Goal: Information Seeking & Learning: Learn about a topic

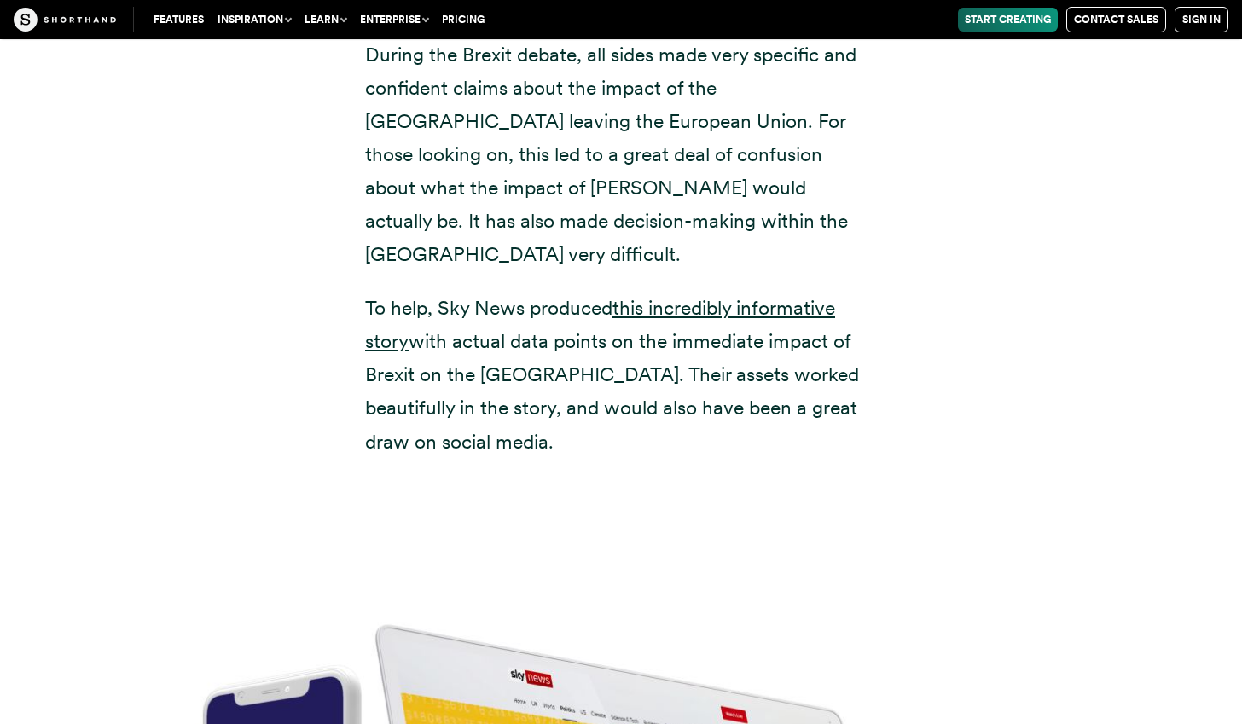
scroll to position [6430, 0]
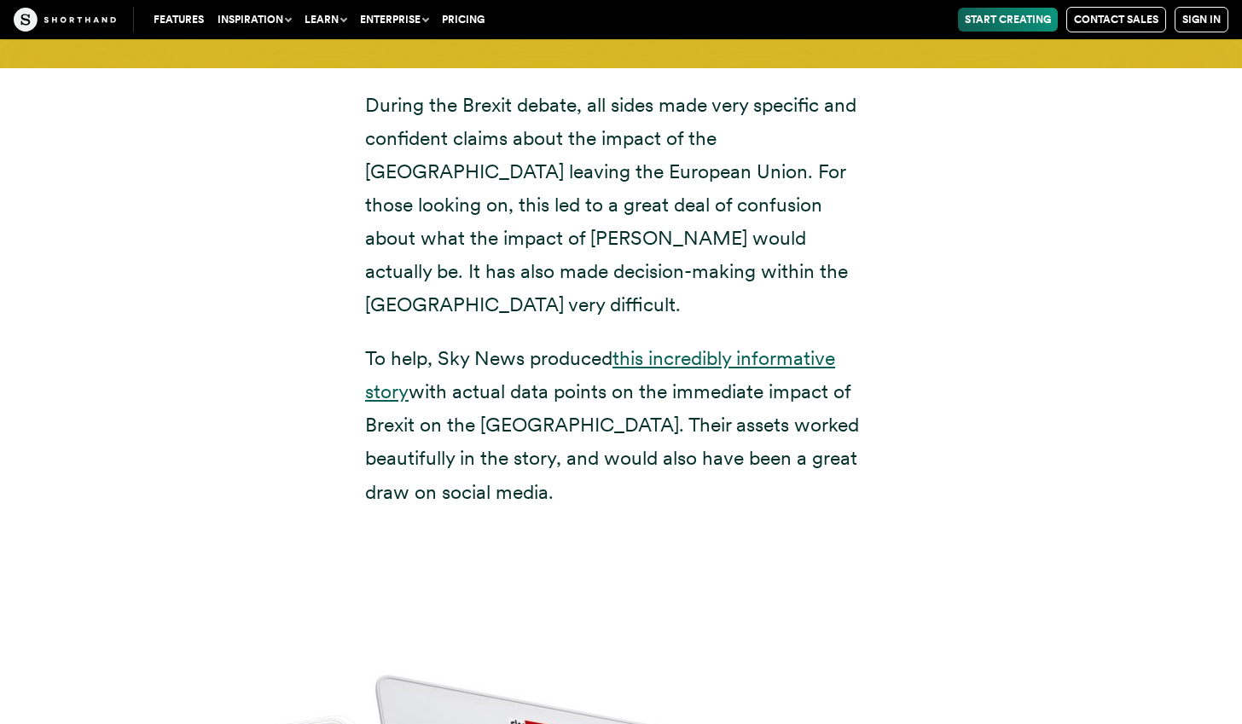
click at [726, 346] on link "this incredibly informative story" at bounding box center [600, 374] width 470 height 57
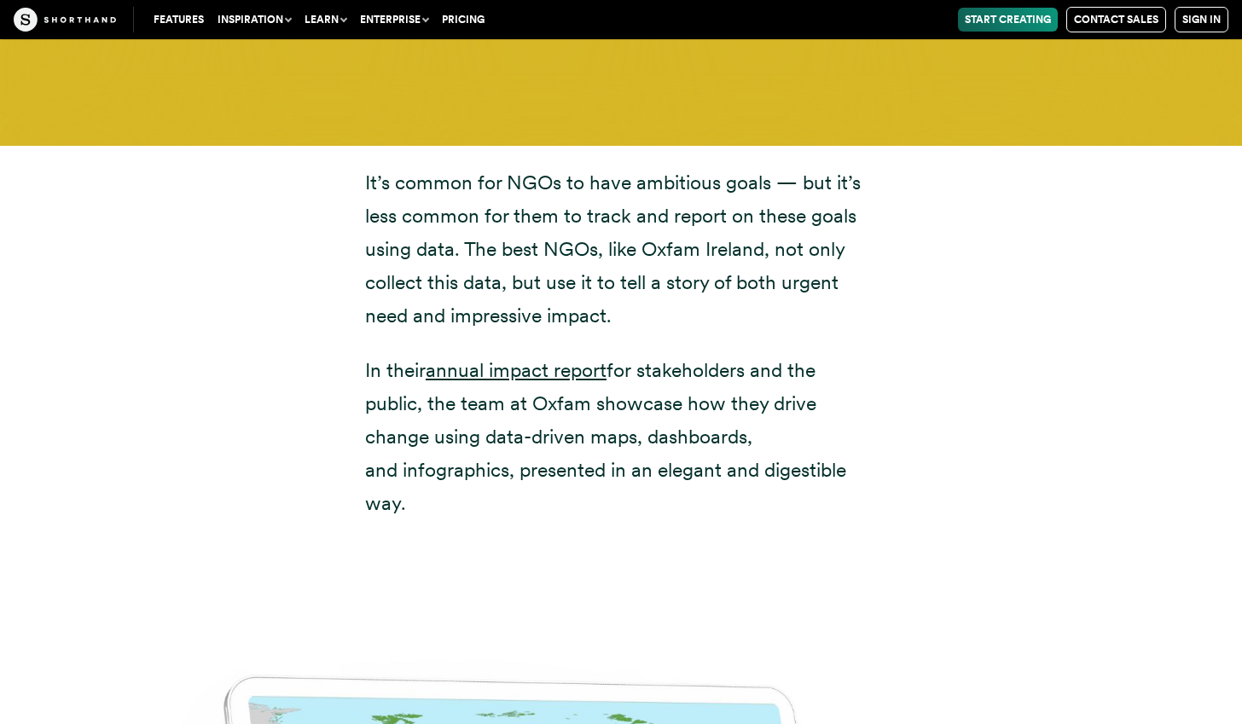
scroll to position [8530, 0]
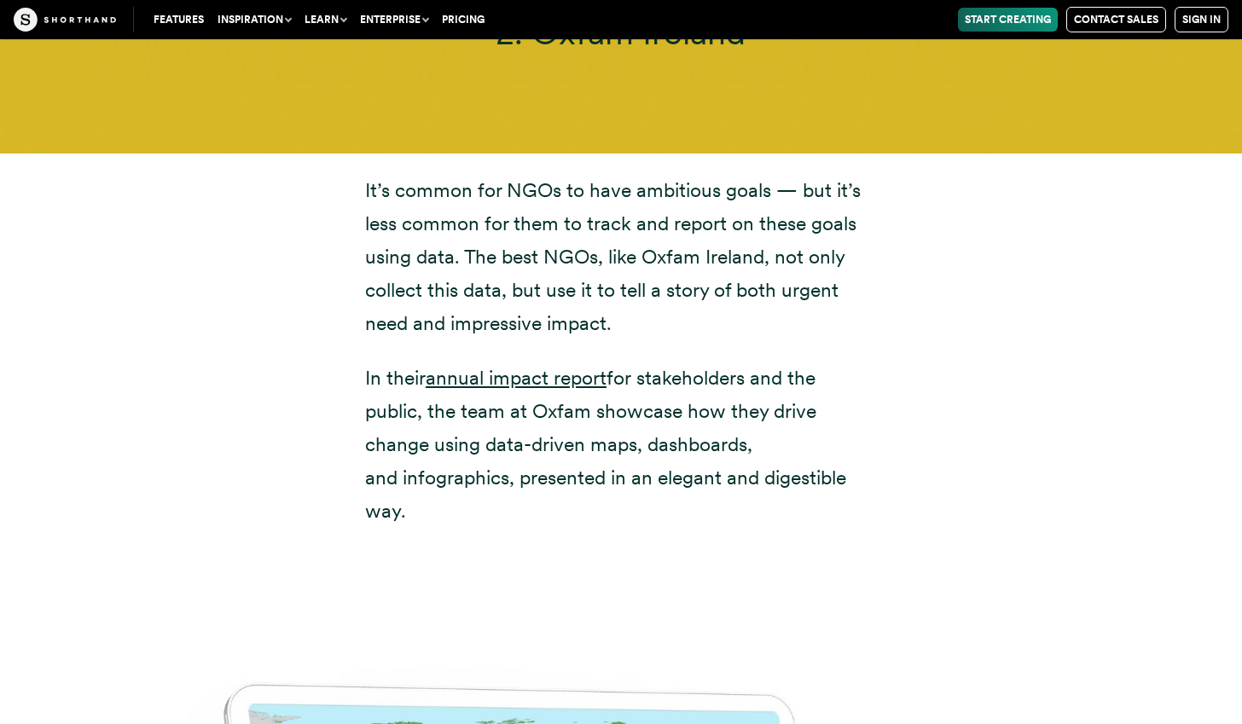
click at [631, 174] on p "It’s common for NGOs to have ambitious goals — but it’s less common for them to…" at bounding box center [621, 257] width 512 height 166
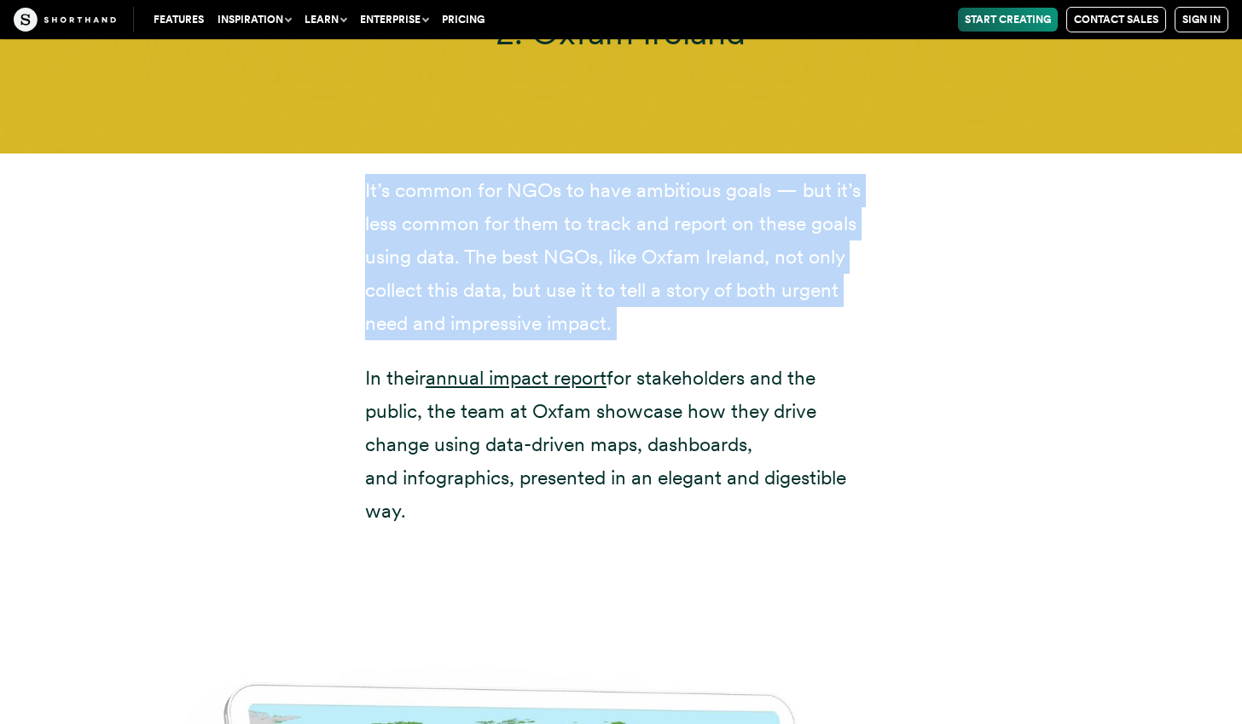
drag, startPoint x: 631, startPoint y: 173, endPoint x: 631, endPoint y: 257, distance: 83.6
click at [631, 257] on p "It’s common for NGOs to have ambitious goals — but it’s less common for them to…" at bounding box center [621, 257] width 512 height 166
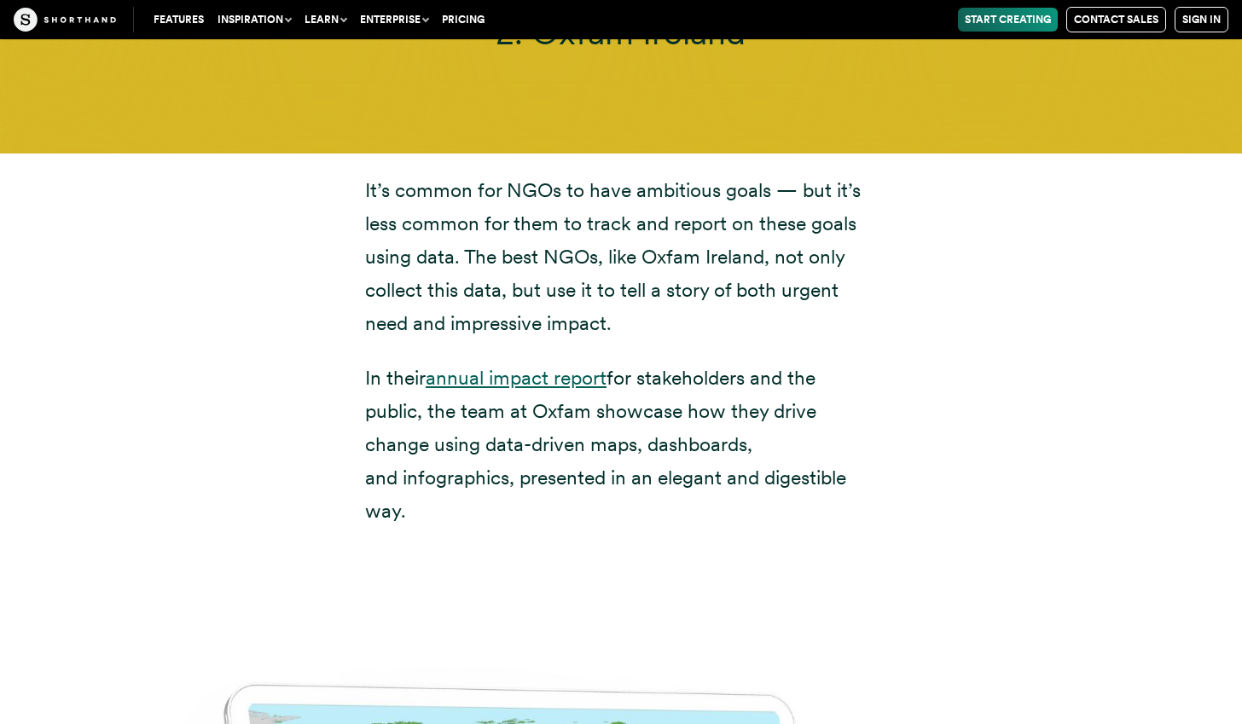
click at [536, 366] on link "annual impact report" at bounding box center [516, 378] width 181 height 24
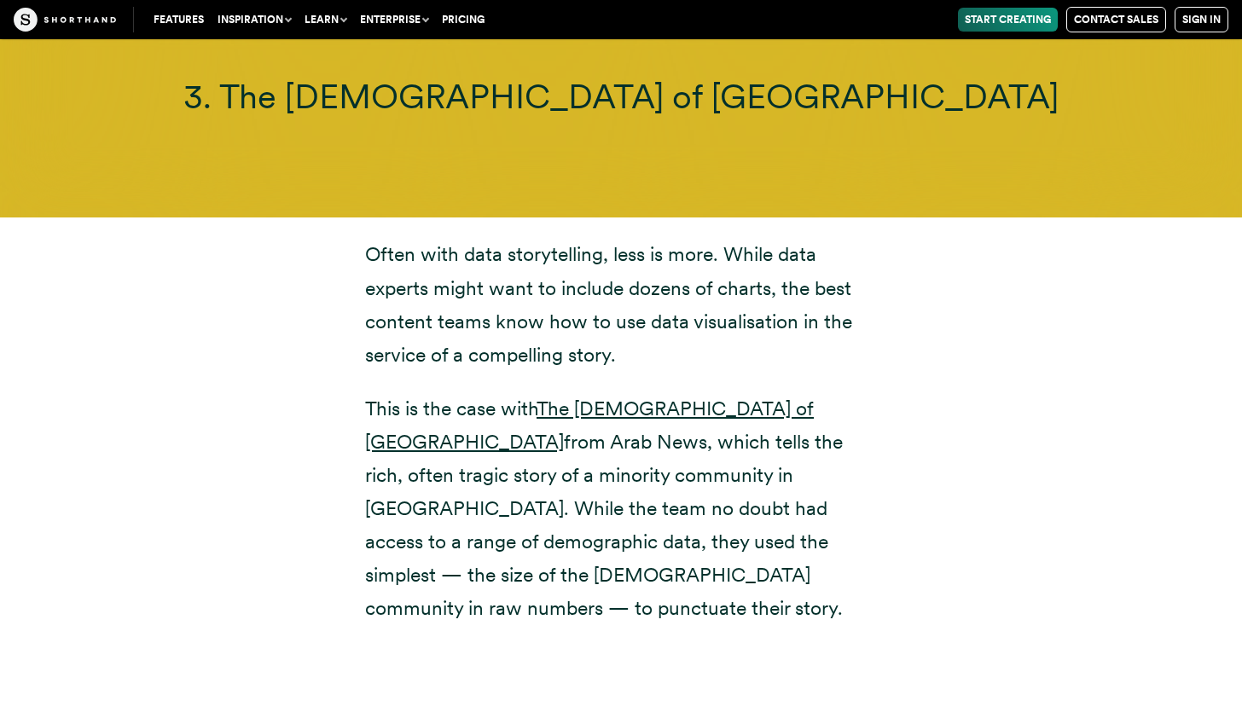
scroll to position [10631, 0]
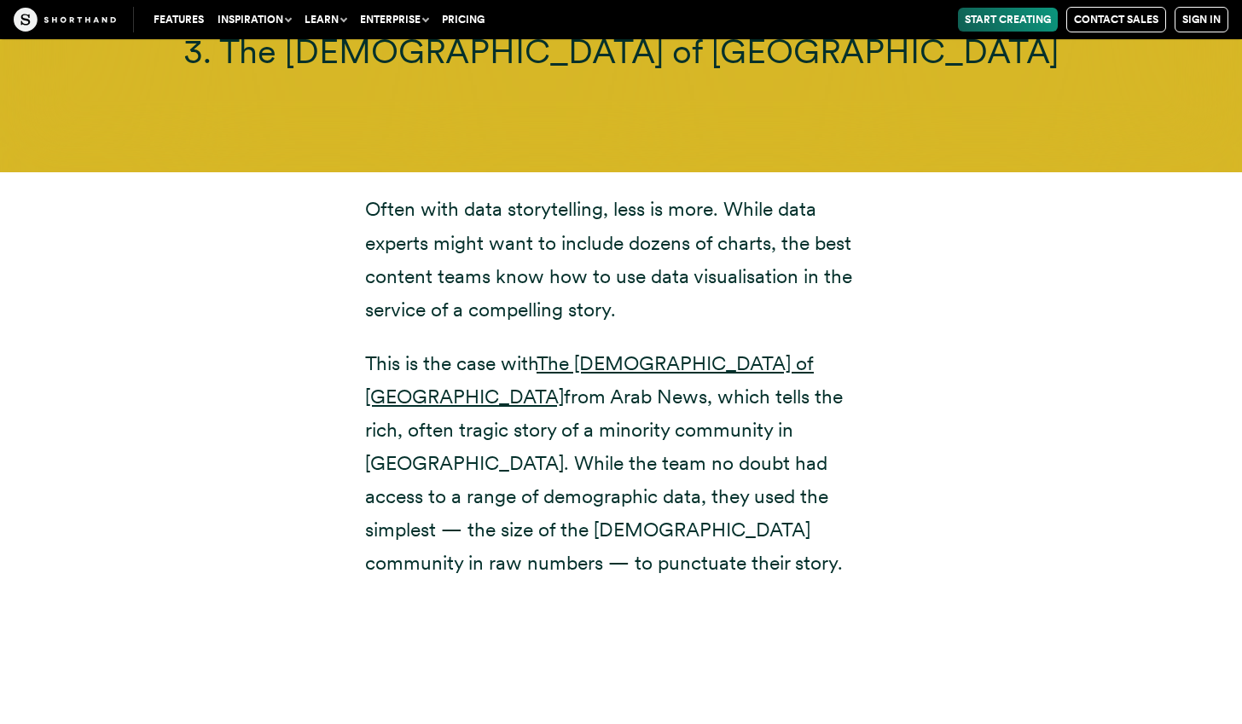
click at [466, 264] on p "Often with data storytelling, less is more. While data experts might want to in…" at bounding box center [621, 259] width 512 height 133
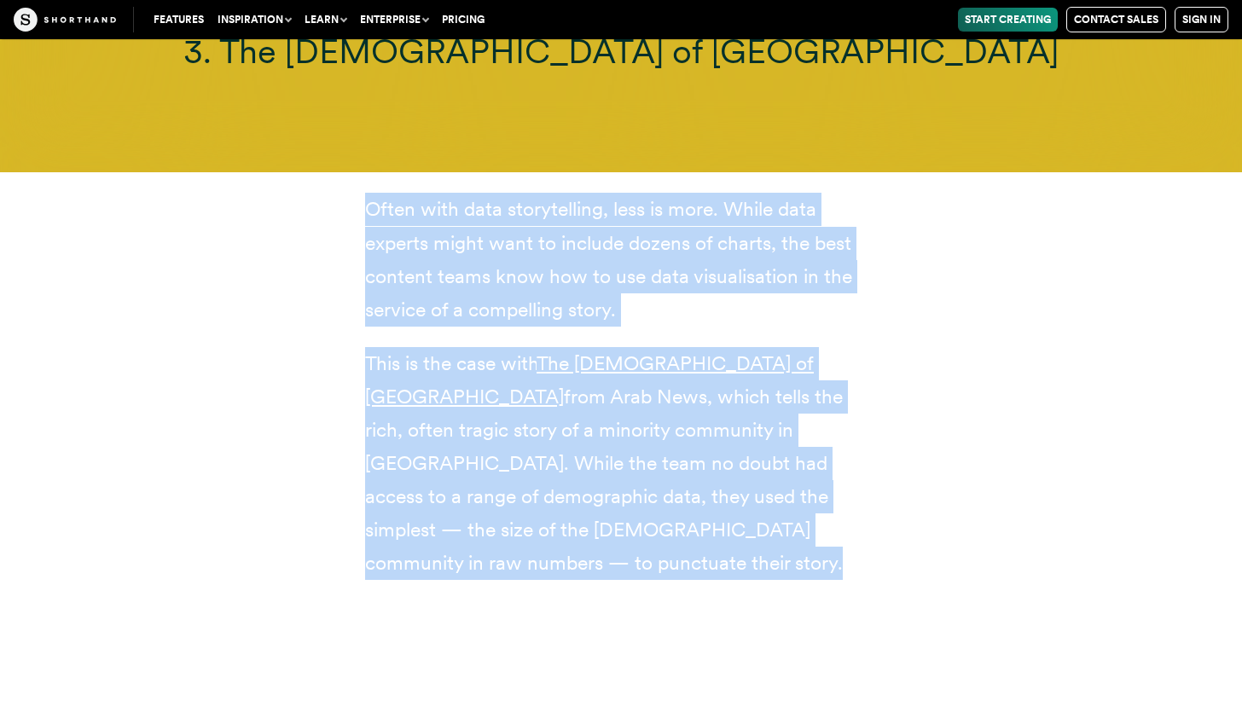
drag, startPoint x: 466, startPoint y: 264, endPoint x: 438, endPoint y: 347, distance: 87.4
click at [438, 347] on div "Often with data storytelling, less is more. While data experts might want to in…" at bounding box center [621, 386] width 512 height 387
click at [438, 347] on p "This is the case with The [DEMOGRAPHIC_DATA] of [GEOGRAPHIC_DATA] from Arab New…" at bounding box center [621, 464] width 512 height 234
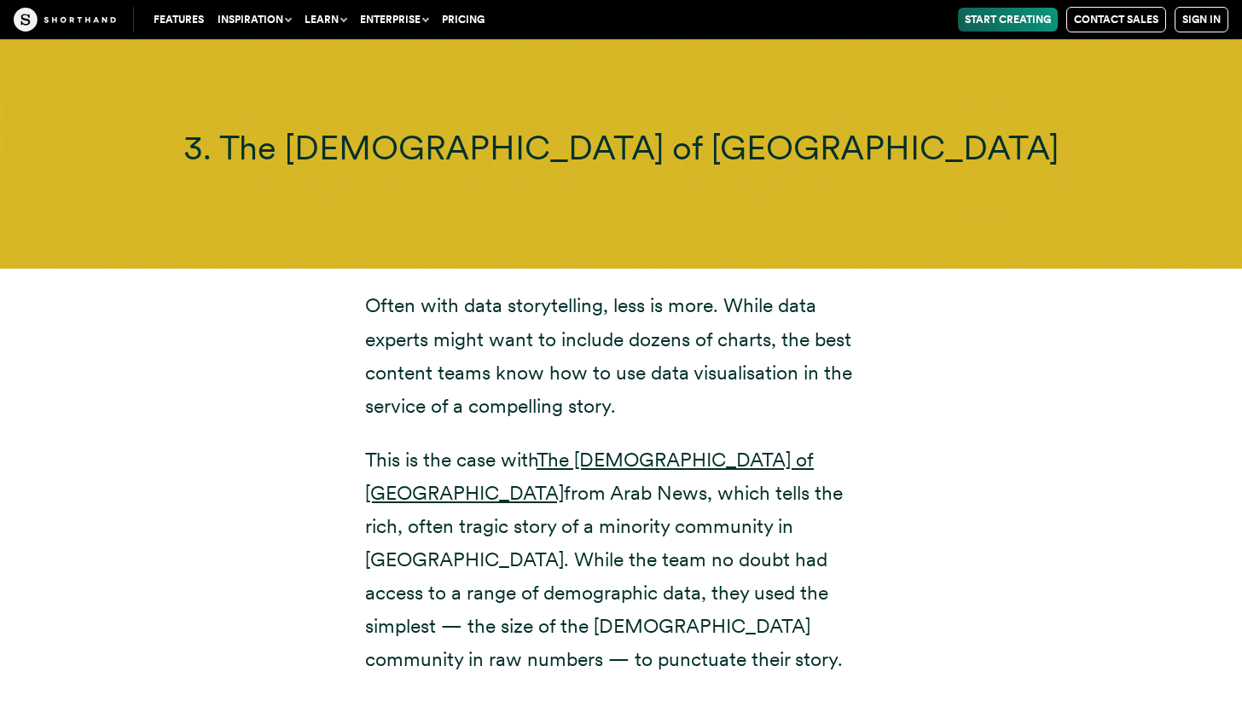
scroll to position [10577, 0]
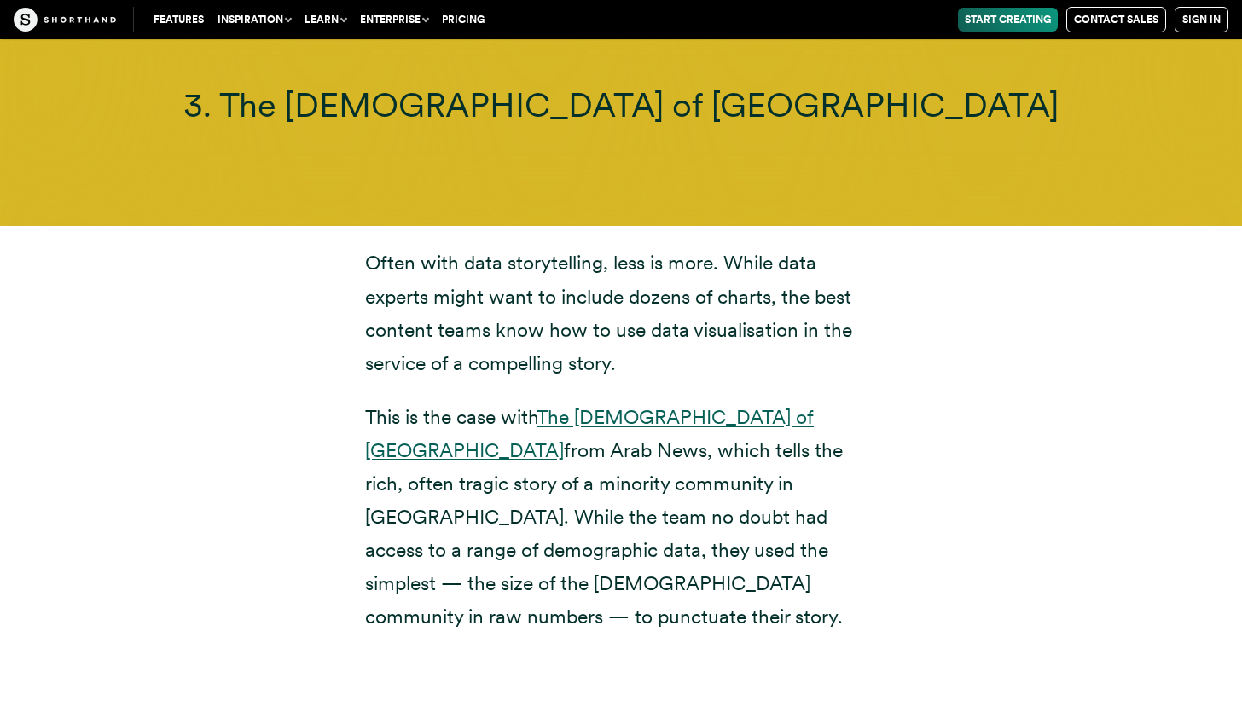
click at [629, 405] on link "The [DEMOGRAPHIC_DATA] of [GEOGRAPHIC_DATA]" at bounding box center [589, 433] width 449 height 57
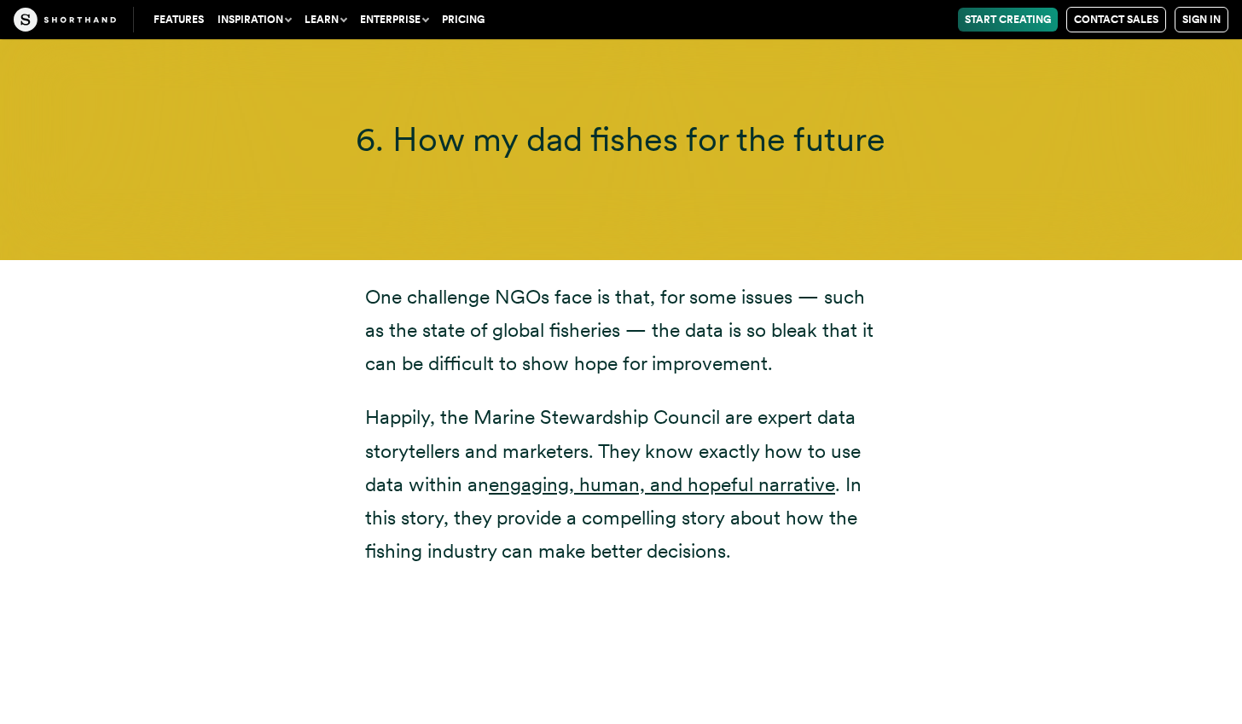
scroll to position [16177, 0]
click at [440, 280] on p "One challenge NGOs face is that, for some issues — such as the state of global …" at bounding box center [621, 330] width 512 height 100
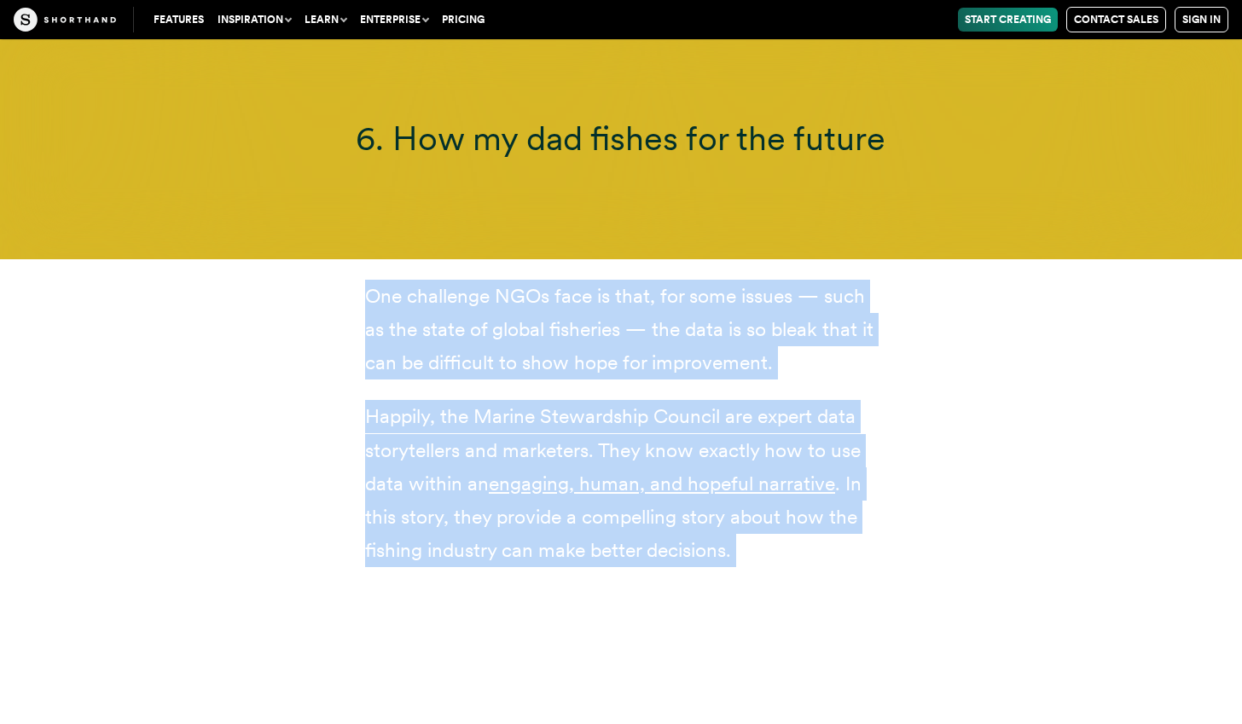
drag, startPoint x: 440, startPoint y: 243, endPoint x: 440, endPoint y: 378, distance: 134.8
click at [440, 378] on div "One challenge NGOs face is that, for some issues — such as the state of global …" at bounding box center [621, 423] width 512 height 287
click at [440, 400] on p "Happily, the Marine Stewardship Council are expert data storytellers and market…" at bounding box center [621, 483] width 512 height 166
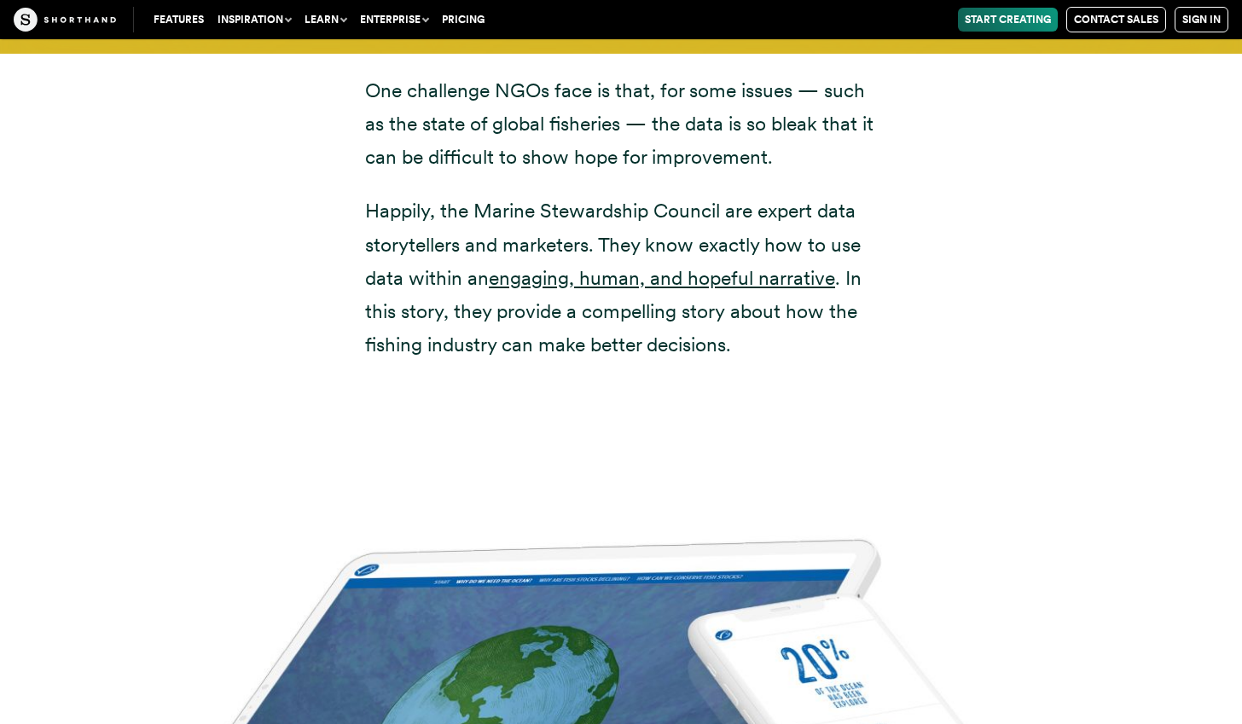
scroll to position [16249, 0]
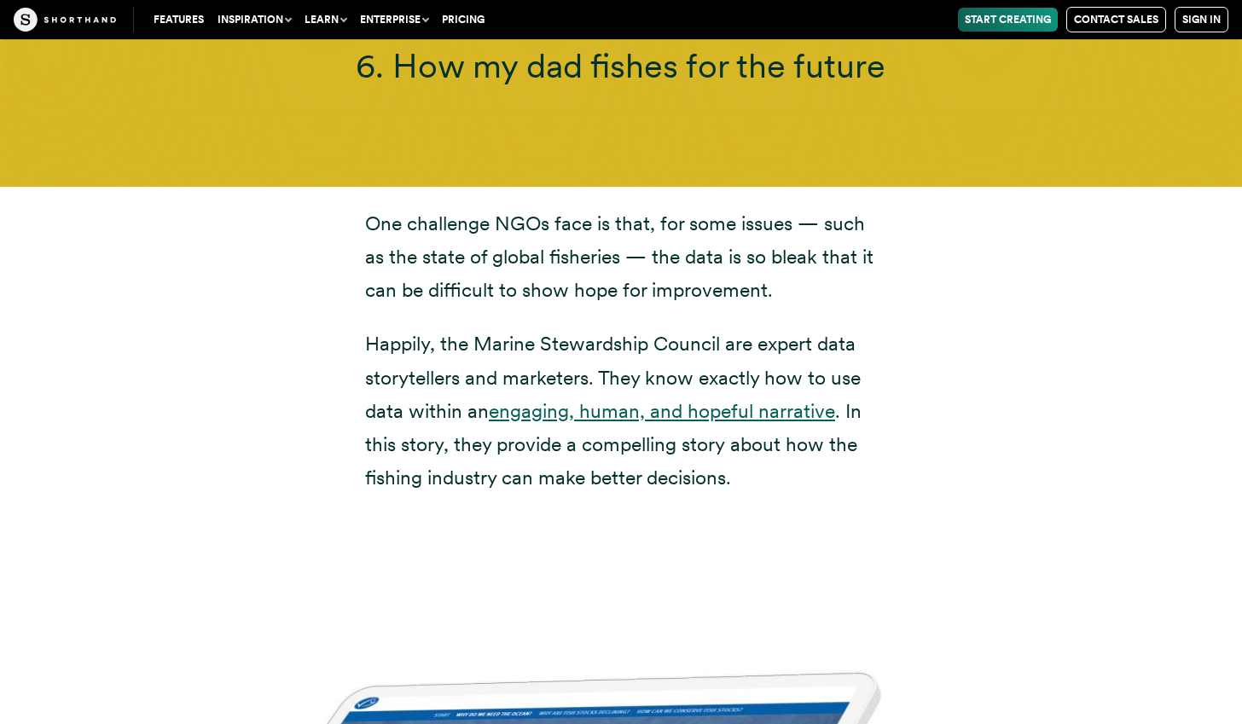
click at [682, 399] on link "engaging, human, and hopeful narrative" at bounding box center [662, 411] width 346 height 24
click at [684, 399] on link "engaging, human, and hopeful narrative" at bounding box center [662, 411] width 346 height 24
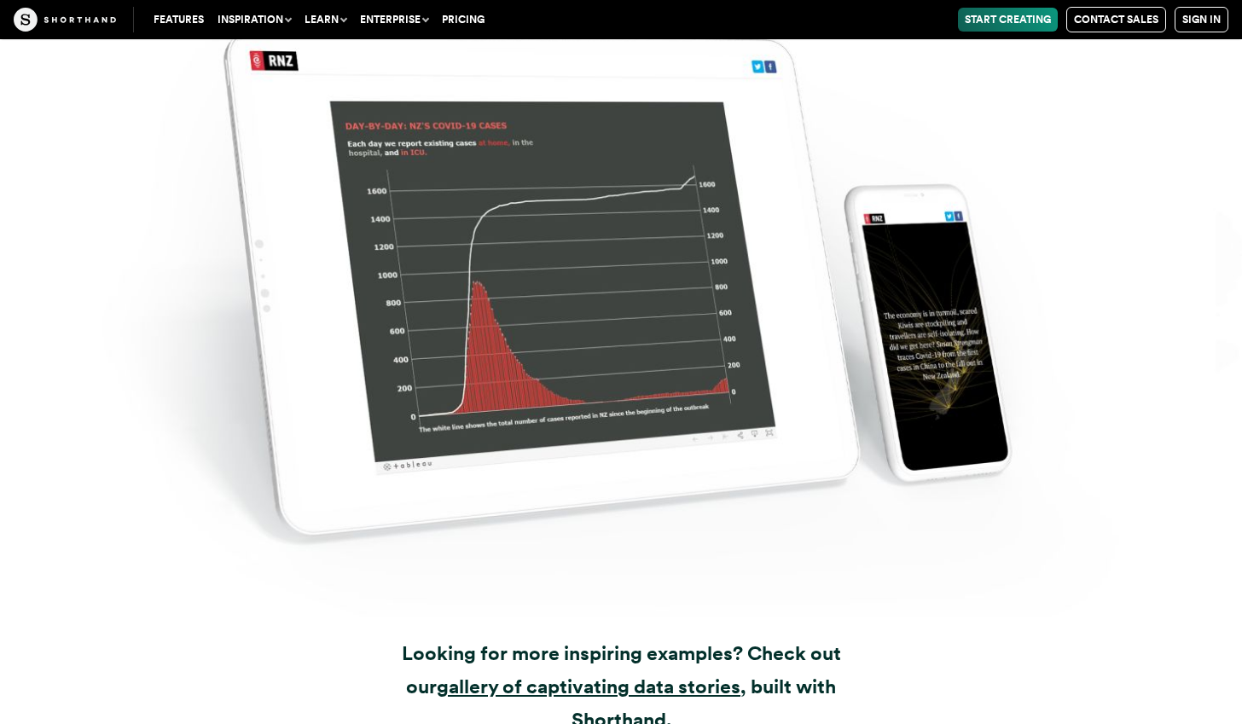
scroll to position [22173, 0]
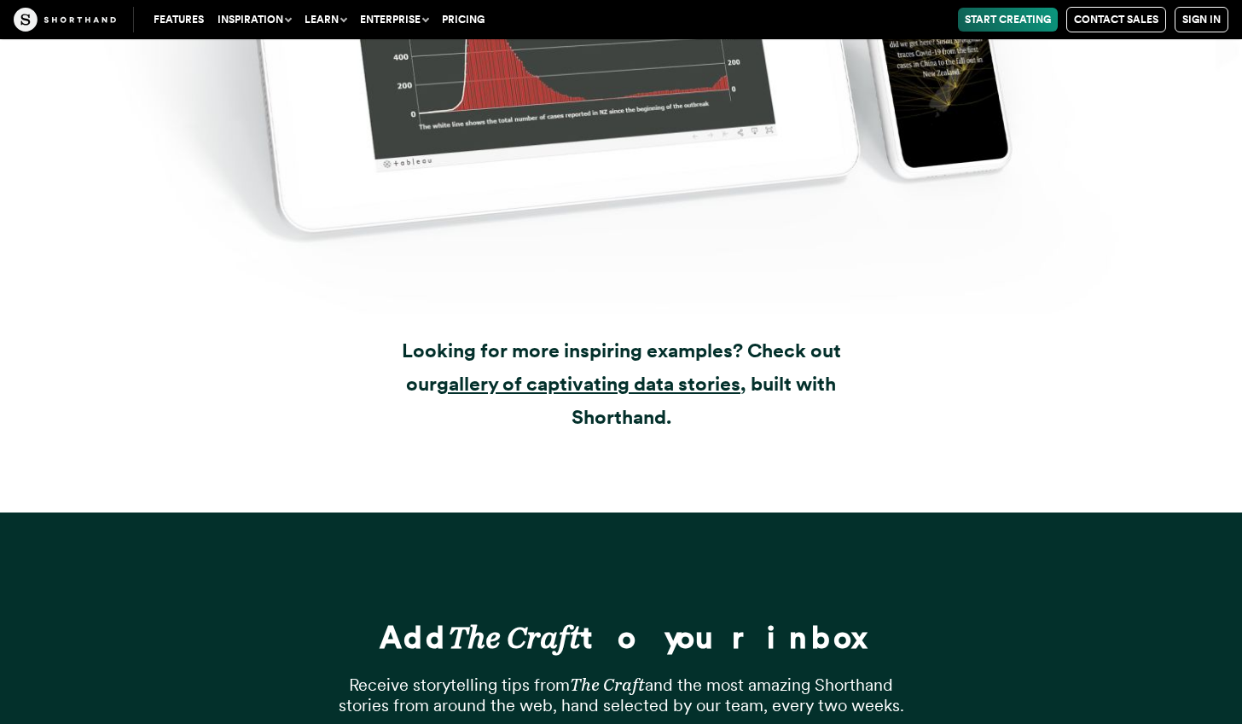
click at [675, 339] on strong "Looking for more inspiring examples? Check out our" at bounding box center [621, 367] width 439 height 57
drag, startPoint x: 675, startPoint y: 223, endPoint x: 784, endPoint y: 237, distance: 110.1
click at [782, 334] on h3 "Looking for more inspiring examples? Check out our gallery of captivating data …" at bounding box center [621, 384] width 512 height 100
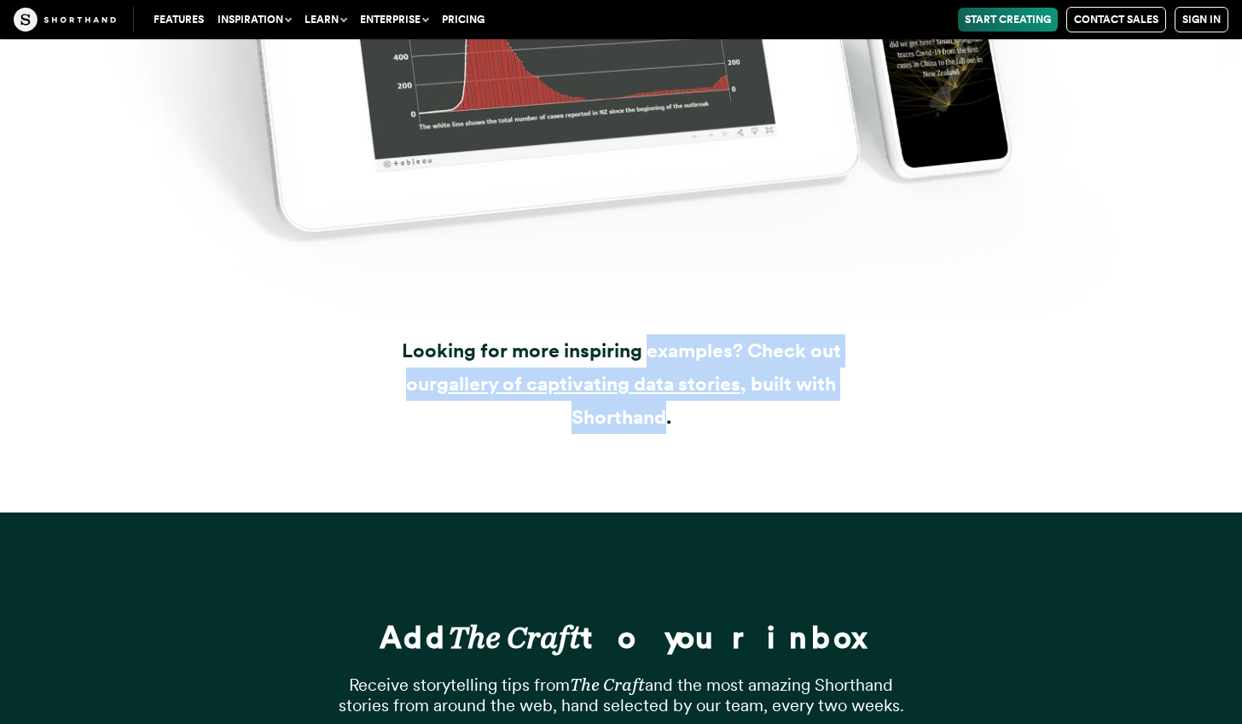
click at [784, 334] on h3 "Looking for more inspiring examples? Check out our gallery of captivating data …" at bounding box center [621, 384] width 512 height 100
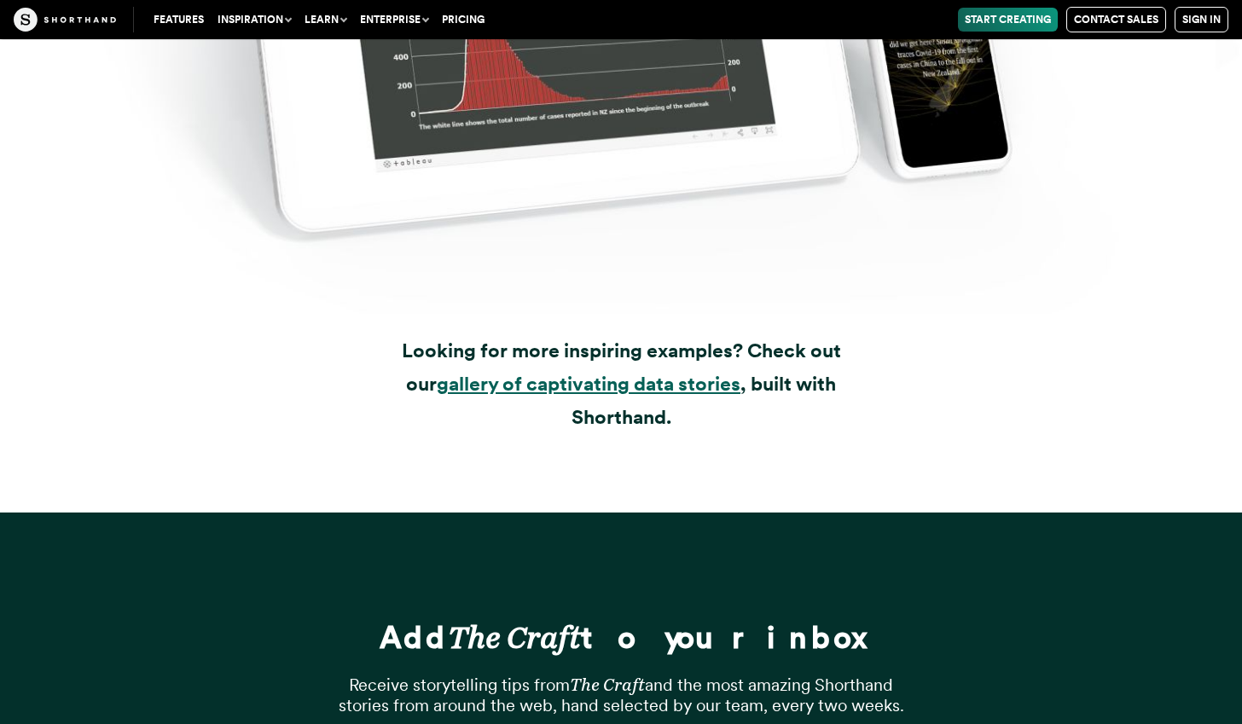
click at [620, 372] on strong "gallery of captivating data stories" at bounding box center [589, 384] width 304 height 24
